Goal: Information Seeking & Learning: Check status

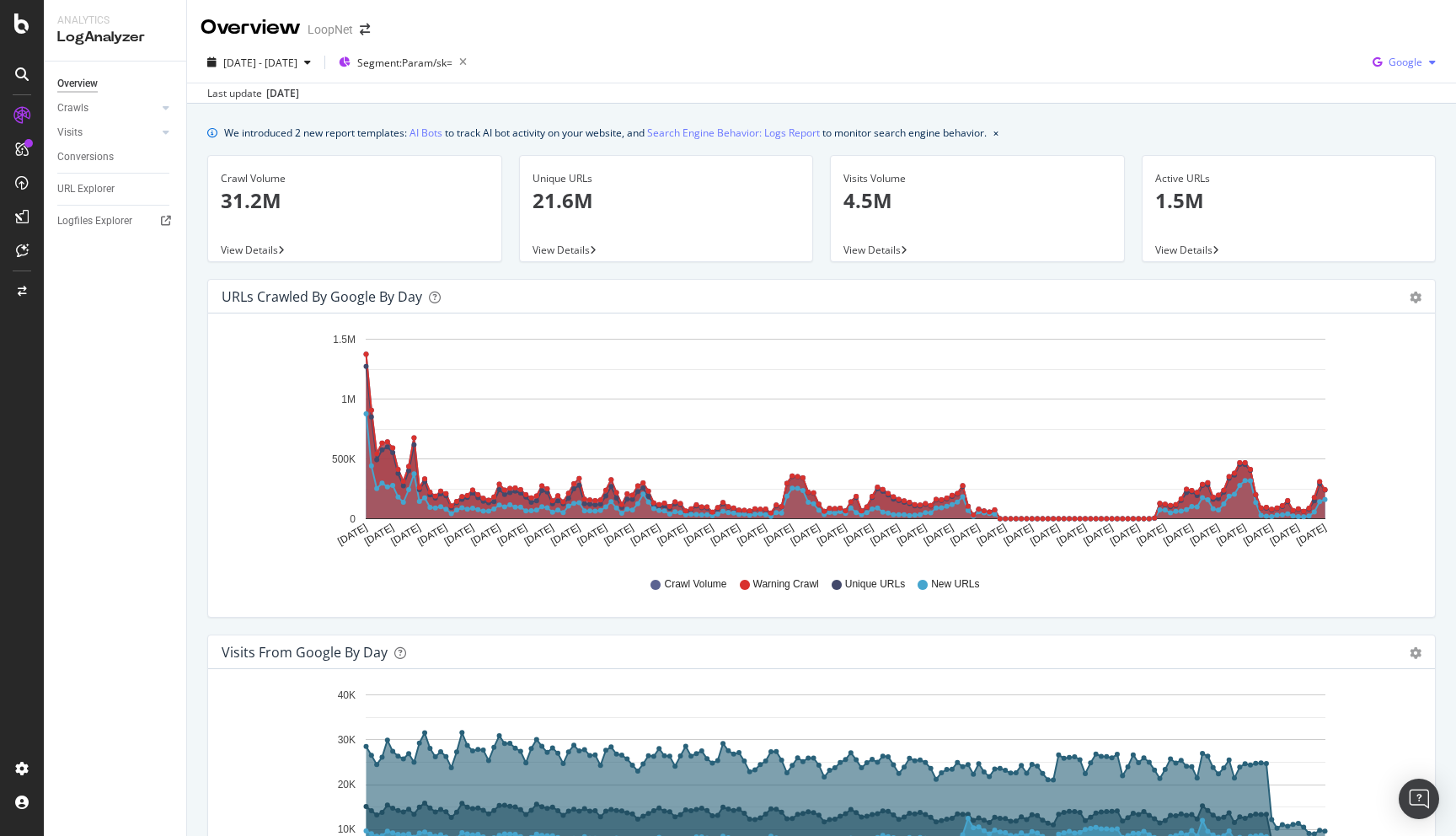
click at [1408, 59] on span "Google" at bounding box center [1405, 62] width 34 height 14
click at [1396, 160] on span "OpenAI" at bounding box center [1404, 159] width 62 height 15
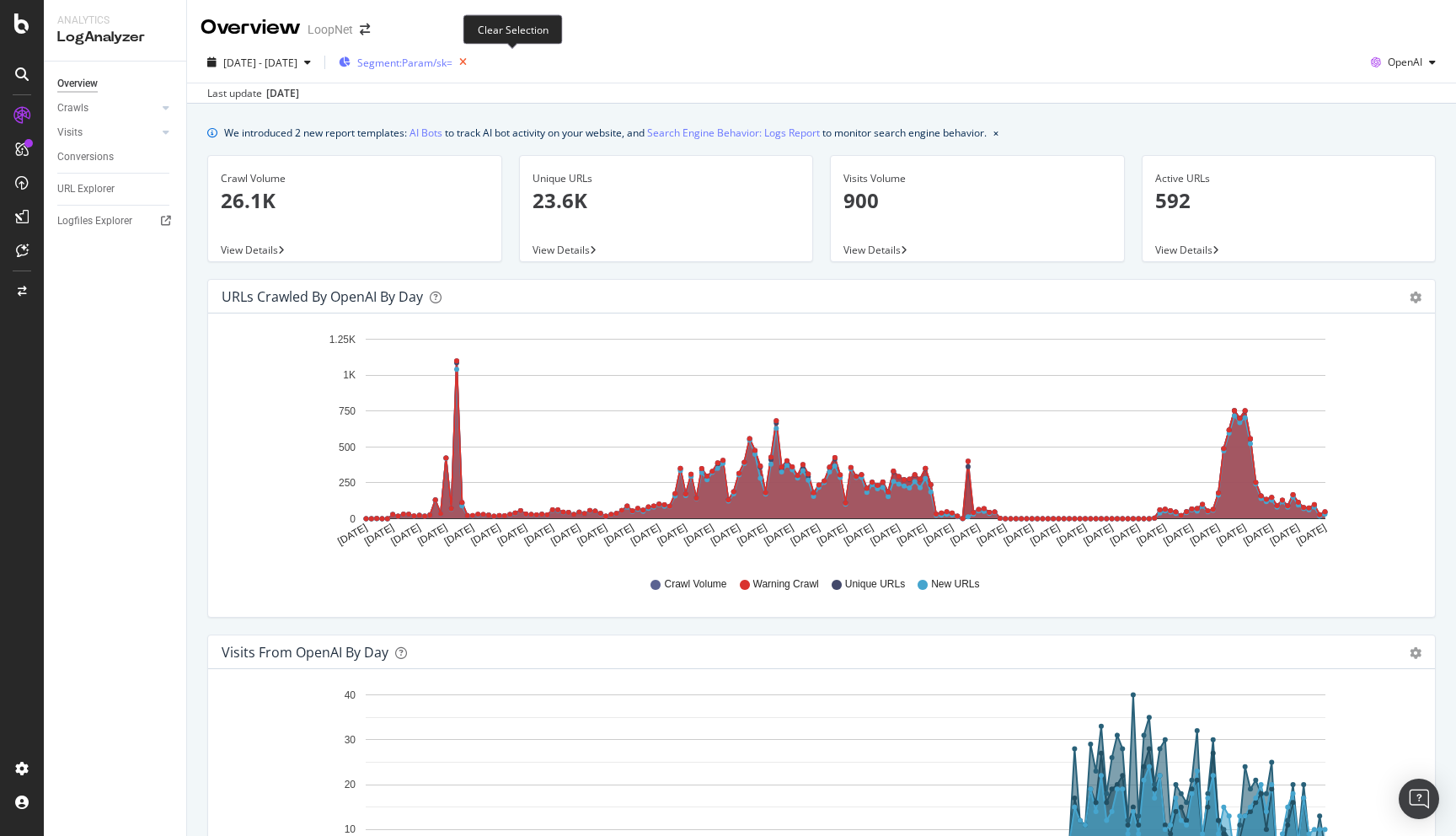
click at [473, 59] on icon "button" at bounding box center [462, 63] width 21 height 24
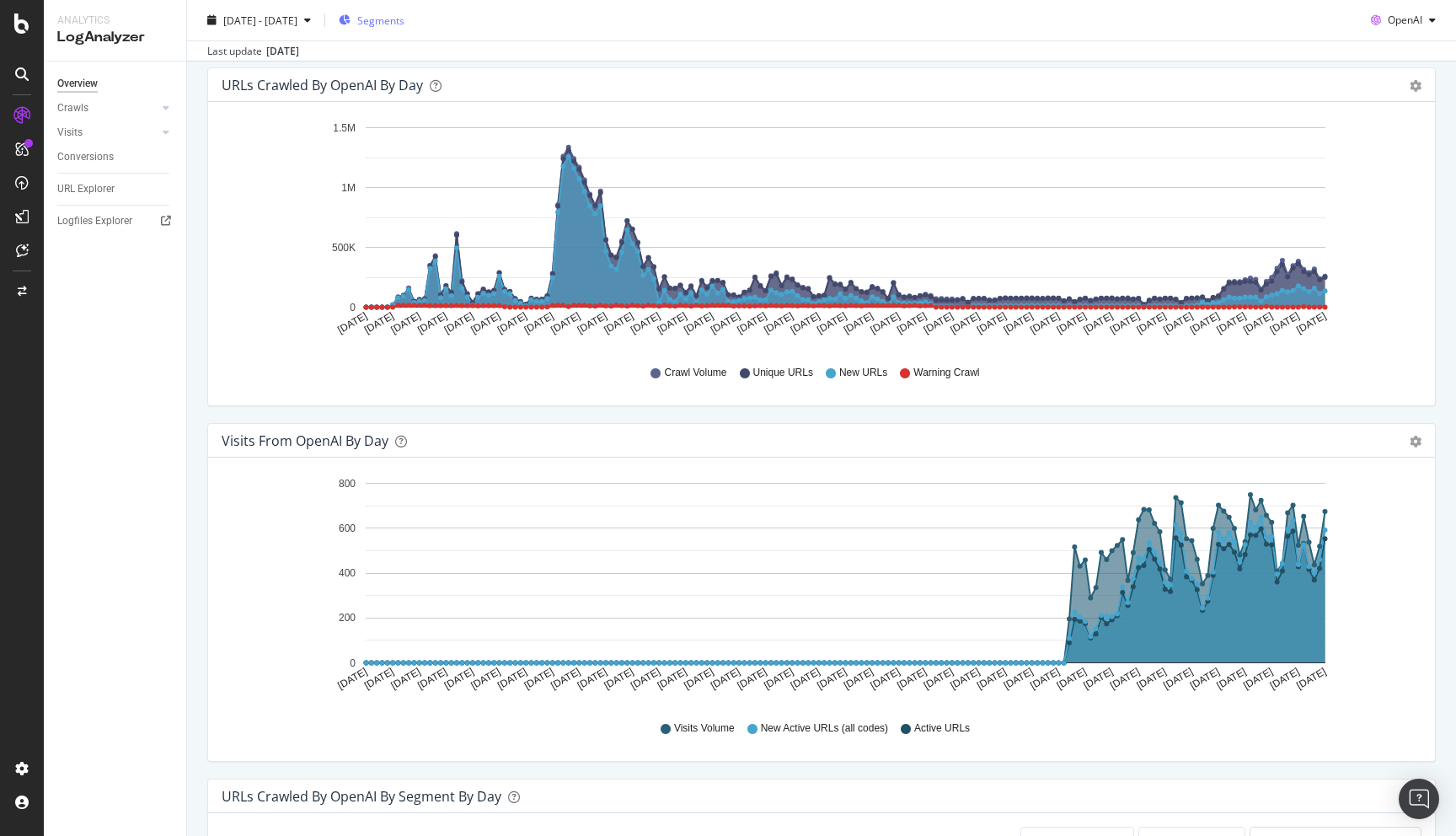
scroll to position [654, 0]
